Goal: Download file/media

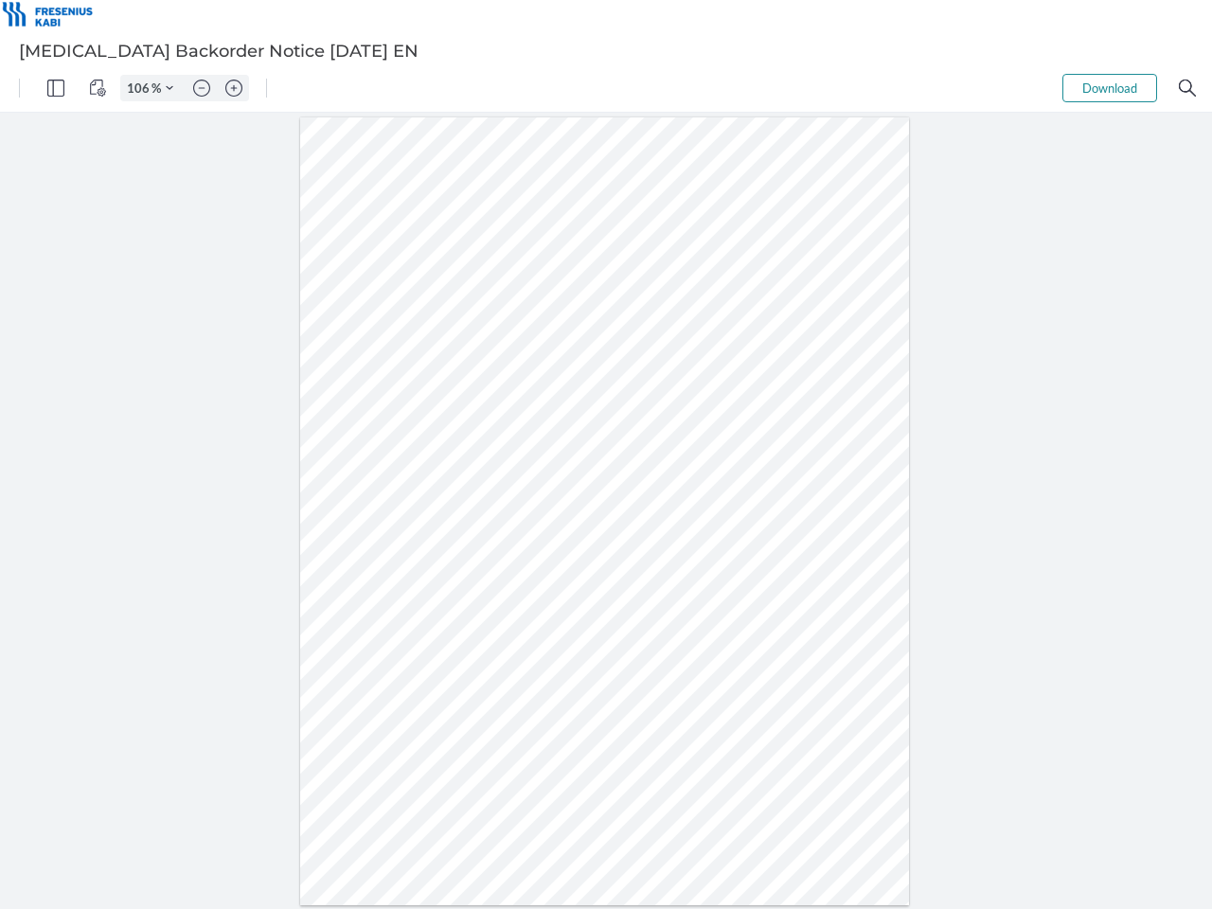
click at [56, 88] on img "Panel" at bounding box center [55, 88] width 17 height 17
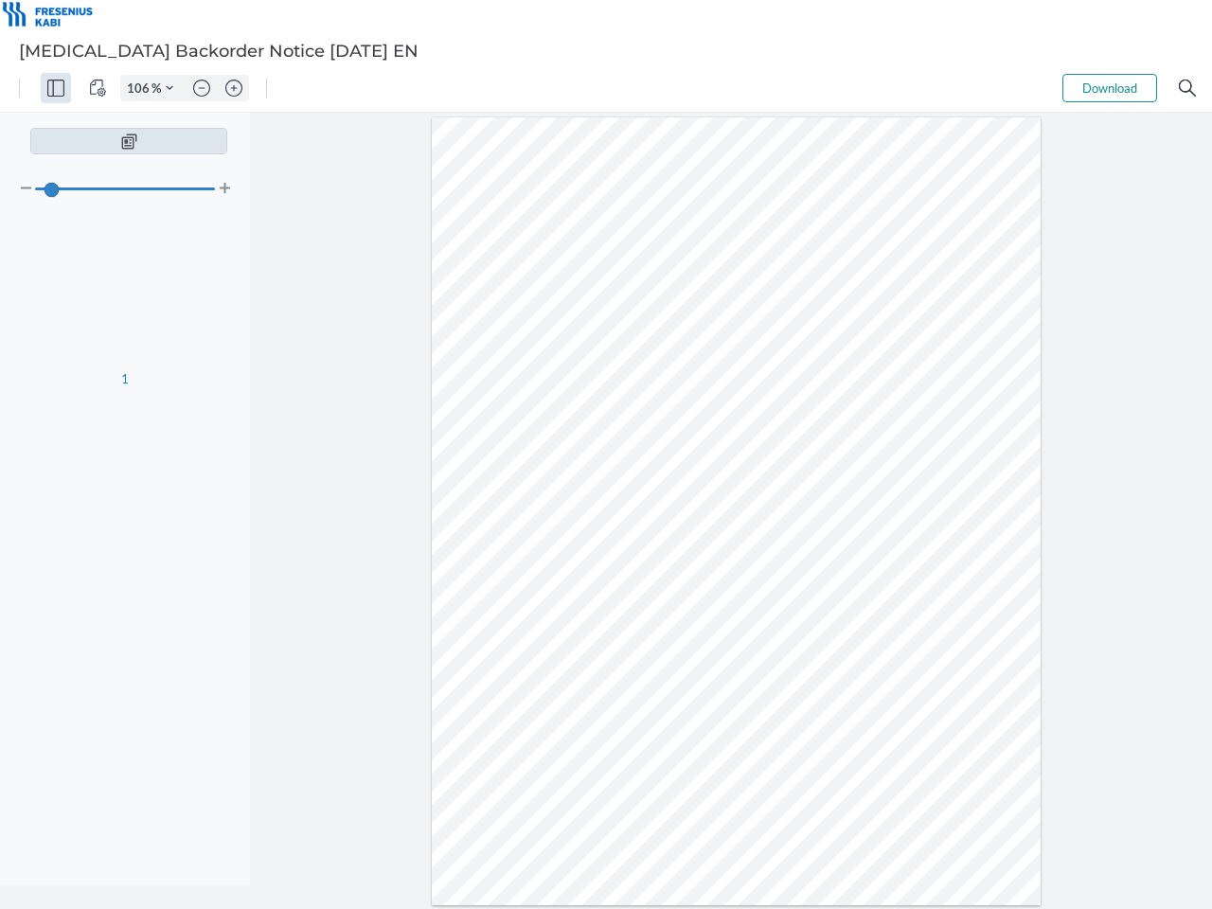
click at [98, 88] on img "View Controls" at bounding box center [97, 88] width 17 height 17
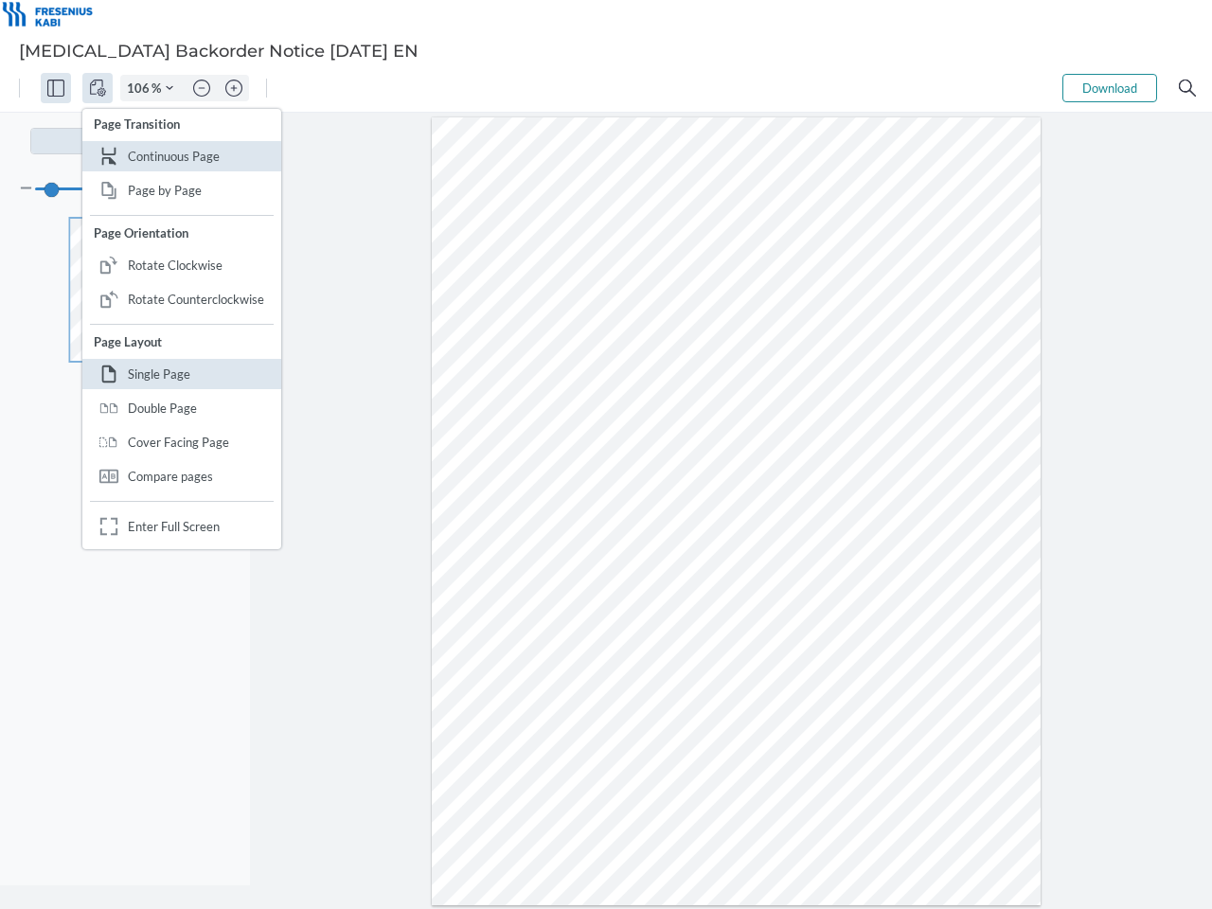
click at [141, 88] on input "106" at bounding box center [136, 88] width 30 height 17
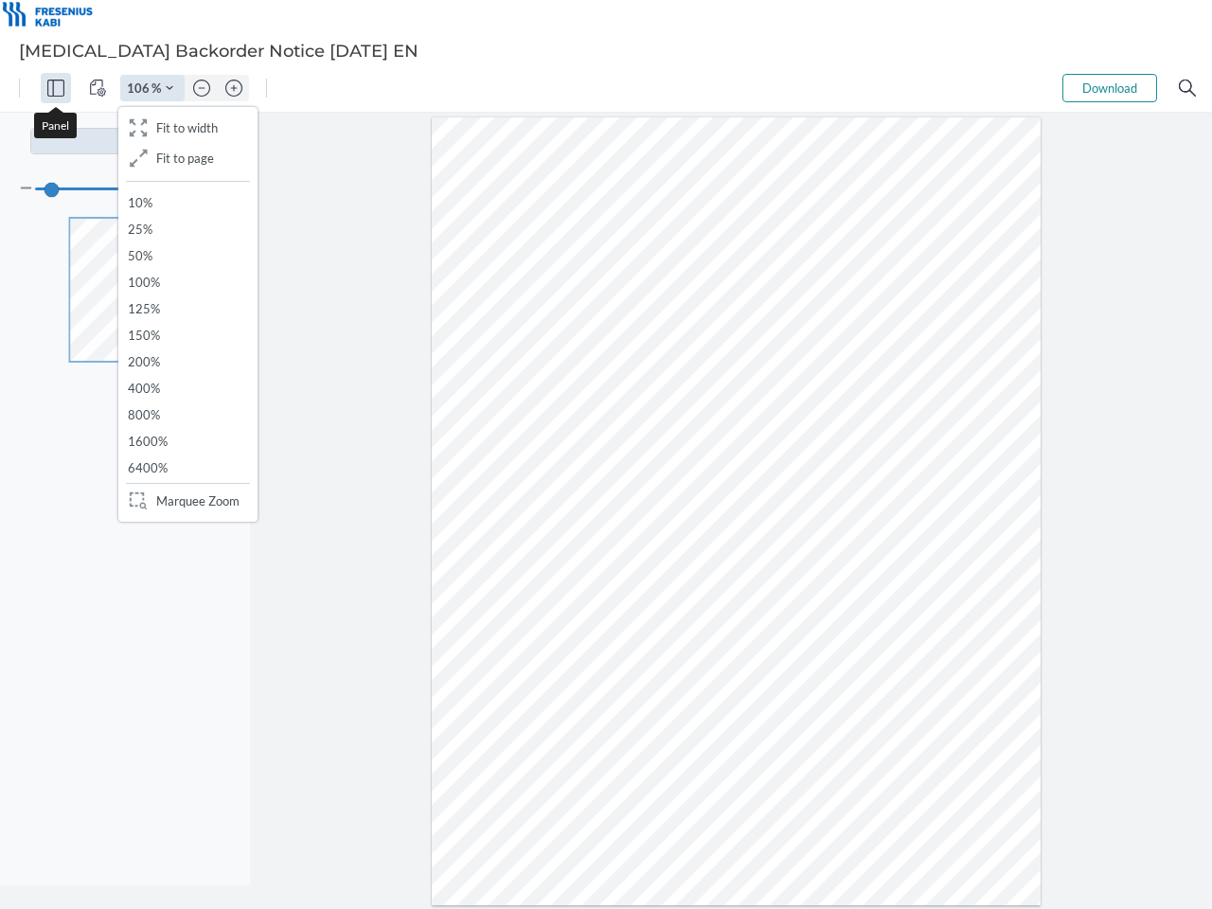
click at [169, 88] on img "Zoom Controls" at bounding box center [170, 88] width 8 height 8
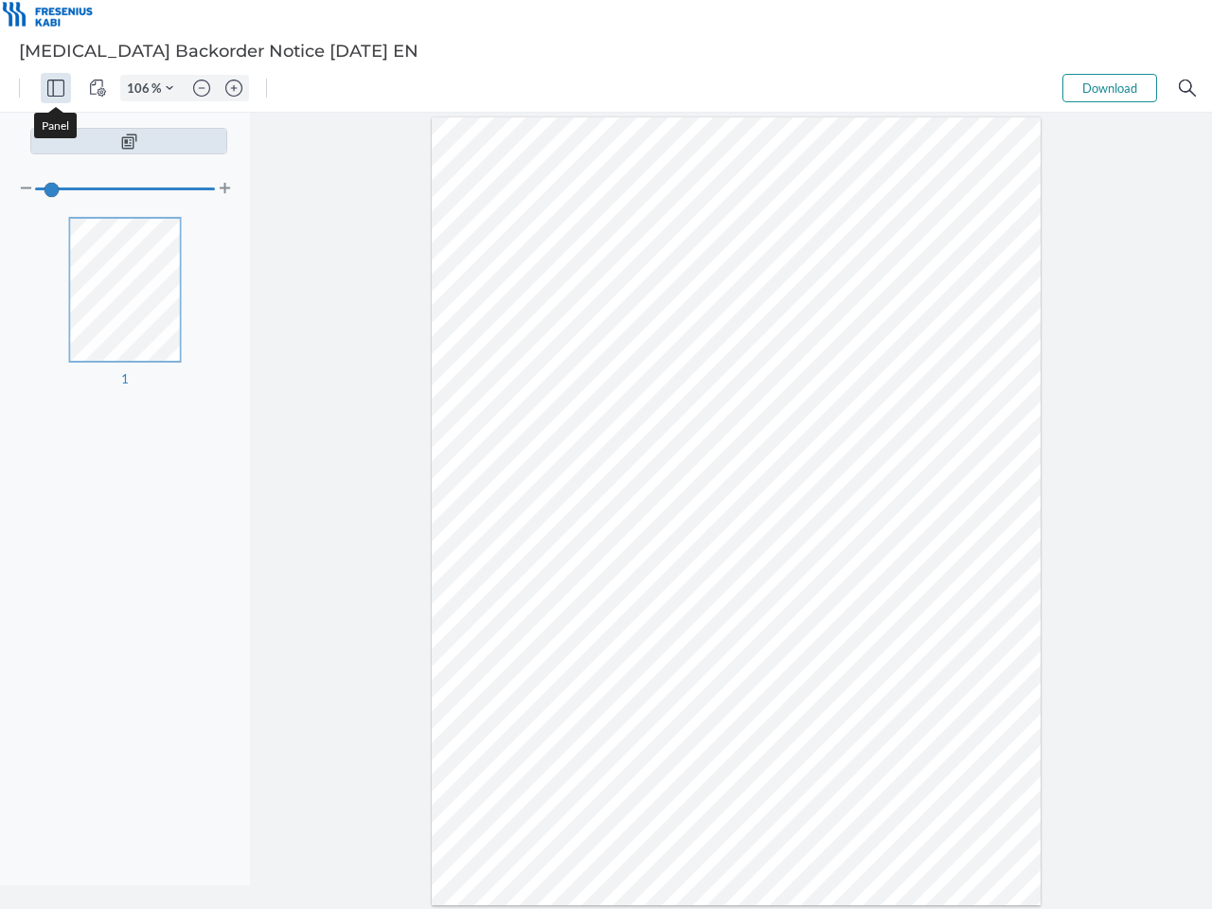
click at [202, 88] on img "Zoom out" at bounding box center [201, 88] width 17 height 17
click at [234, 88] on img "Zoom in" at bounding box center [233, 88] width 17 height 17
type input "106"
click at [1110, 88] on button "Download" at bounding box center [1109, 88] width 95 height 28
click at [1187, 88] on img "Search" at bounding box center [1187, 88] width 17 height 17
